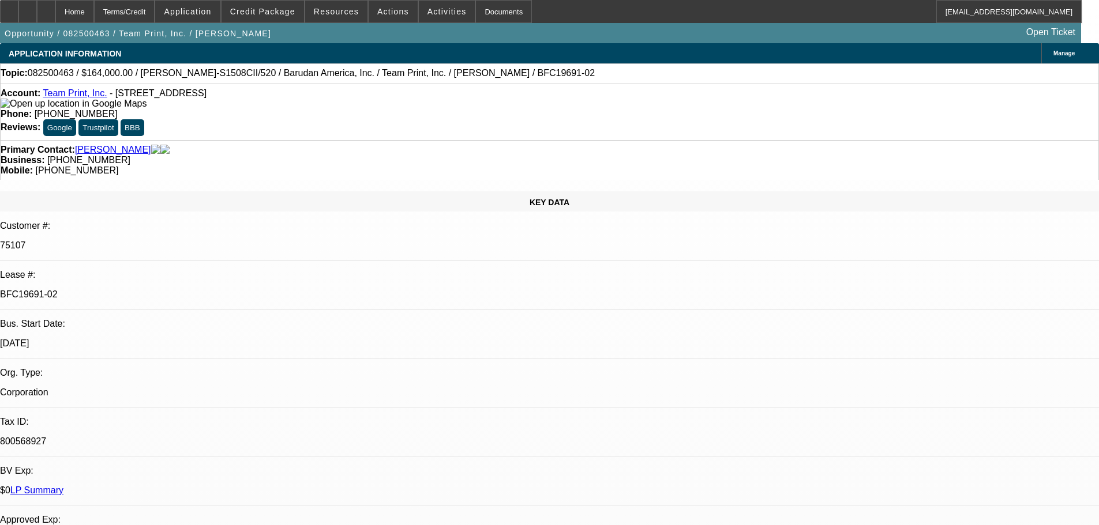
select select "0"
select select "2"
select select "0"
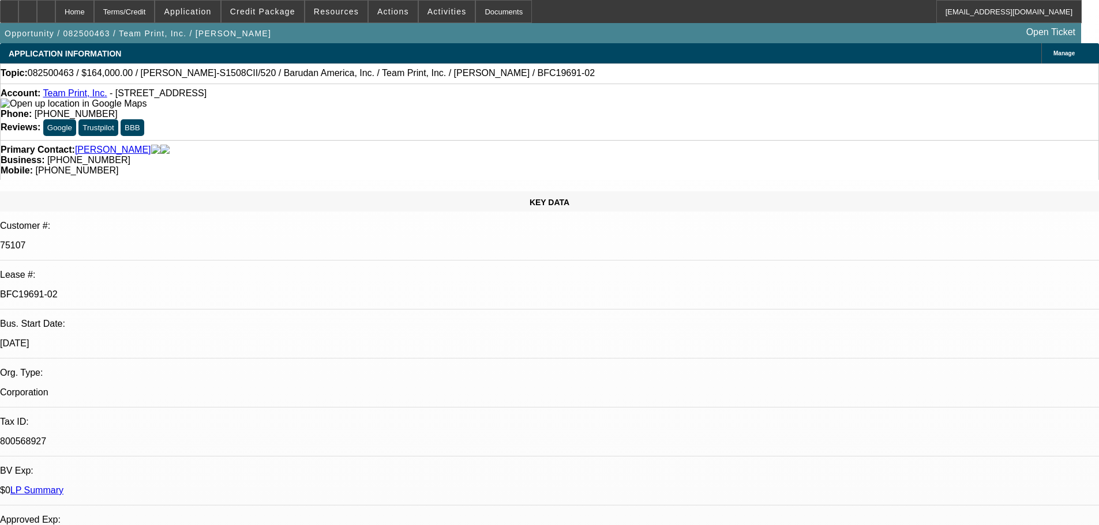
select select "0"
select select "2"
select select "0"
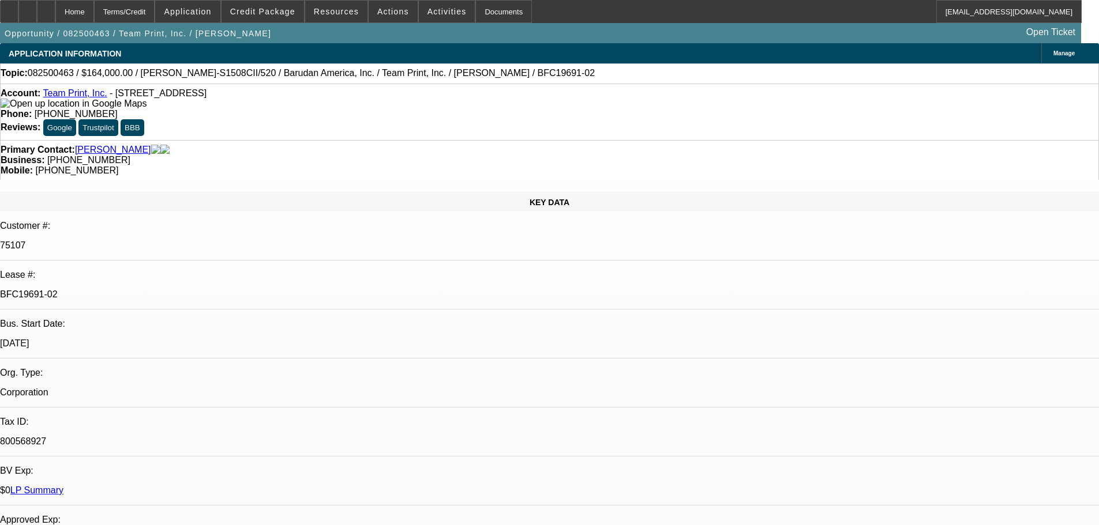
select select "0"
select select "2"
click at [281, 13] on span "Credit Package" at bounding box center [262, 11] width 65 height 9
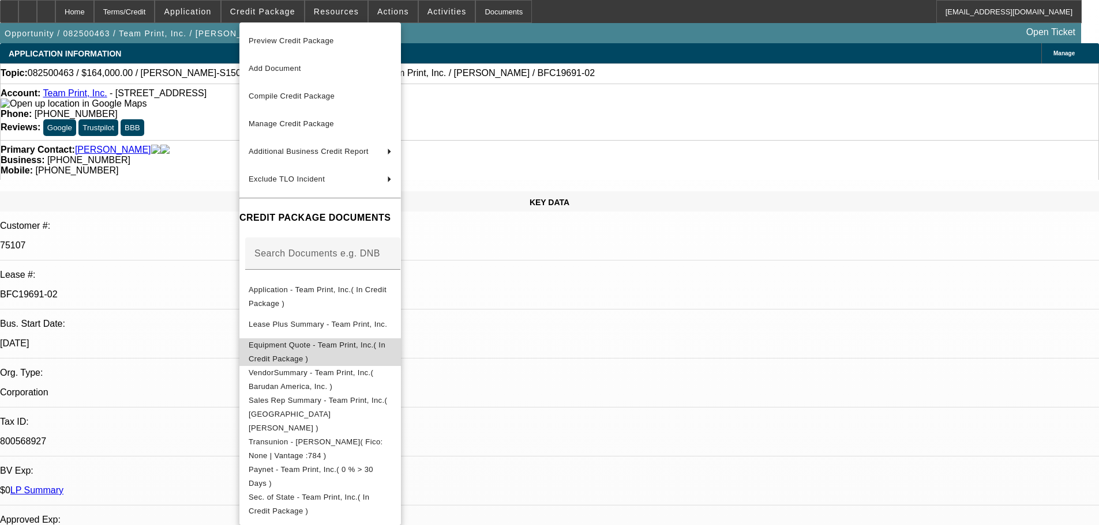
click at [380, 352] on span "Equipment Quote - Team Print, Inc.( In Credit Package )" at bounding box center [317, 352] width 137 height 22
